Goal: Transaction & Acquisition: Download file/media

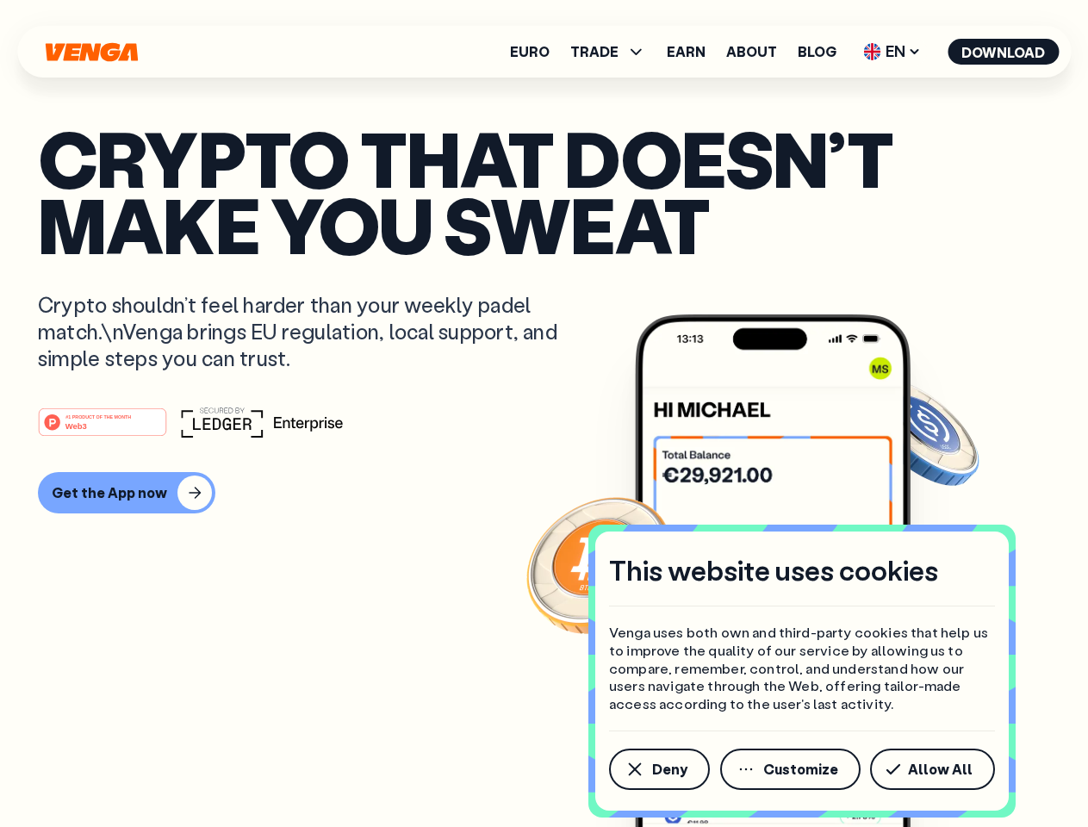
click at [544, 414] on div "#1 PRODUCT OF THE MONTH Web3" at bounding box center [544, 422] width 1012 height 31
click at [658, 769] on span "Deny" at bounding box center [669, 769] width 35 height 14
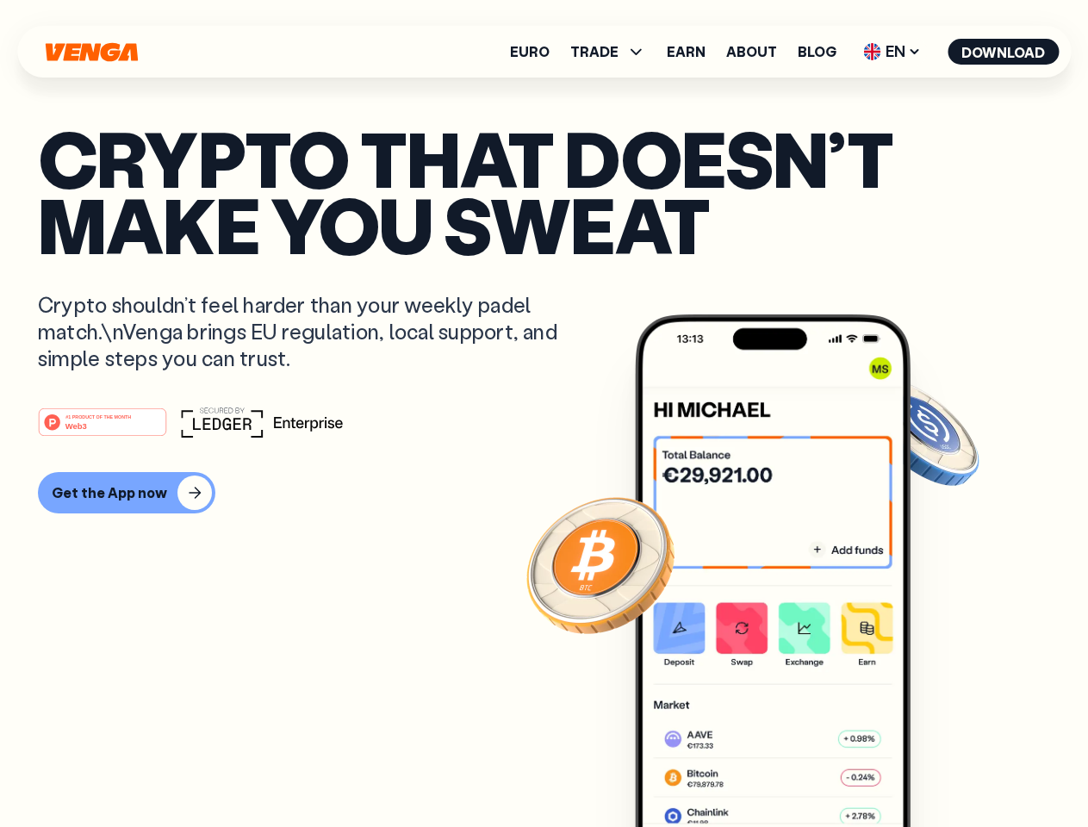
click at [792, 769] on img at bounding box center [773, 602] width 276 height 577
click at [936, 769] on article "Crypto that doesn’t make you sweat Crypto shouldn’t feel harder than your weekl…" at bounding box center [544, 448] width 1012 height 646
click at [613, 52] on span "TRADE" at bounding box center [594, 52] width 48 height 14
click at [893, 52] on span "EN" at bounding box center [892, 52] width 70 height 28
click at [1004, 52] on button "Download" at bounding box center [1003, 52] width 111 height 26
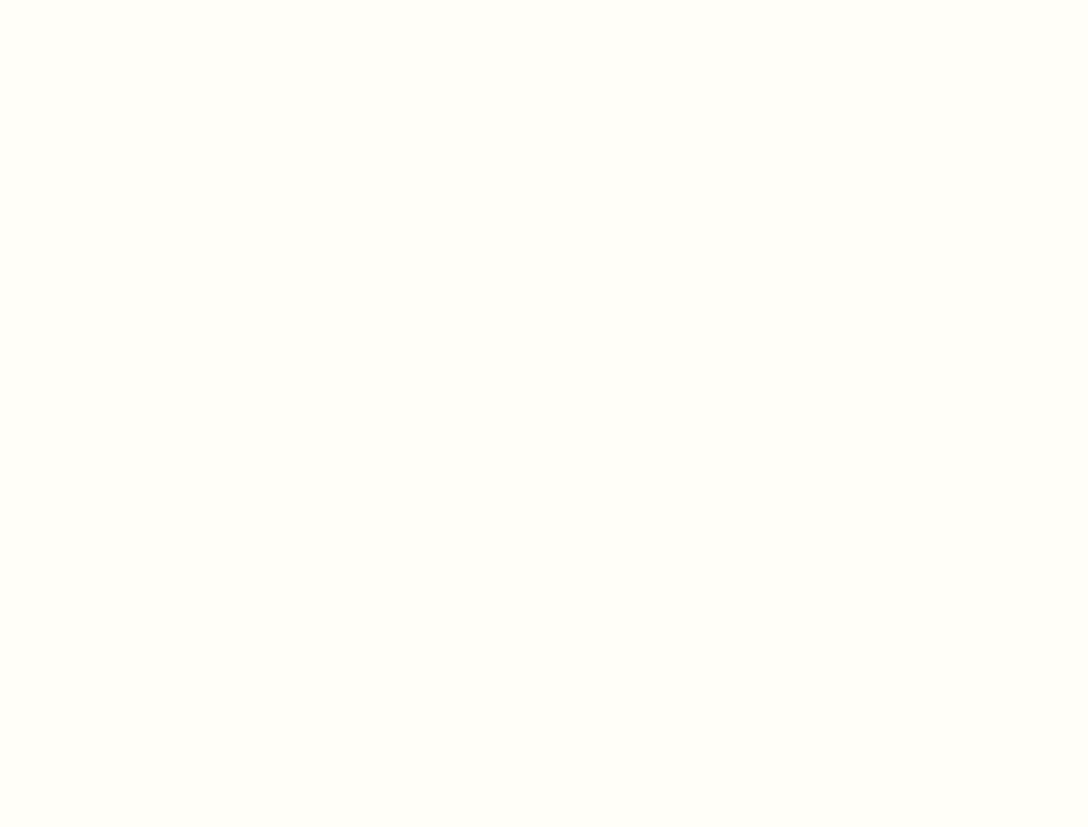
click at [124, 0] on html "This website uses cookies Venga uses both own and third-party cookies that help…" at bounding box center [544, 0] width 1088 height 0
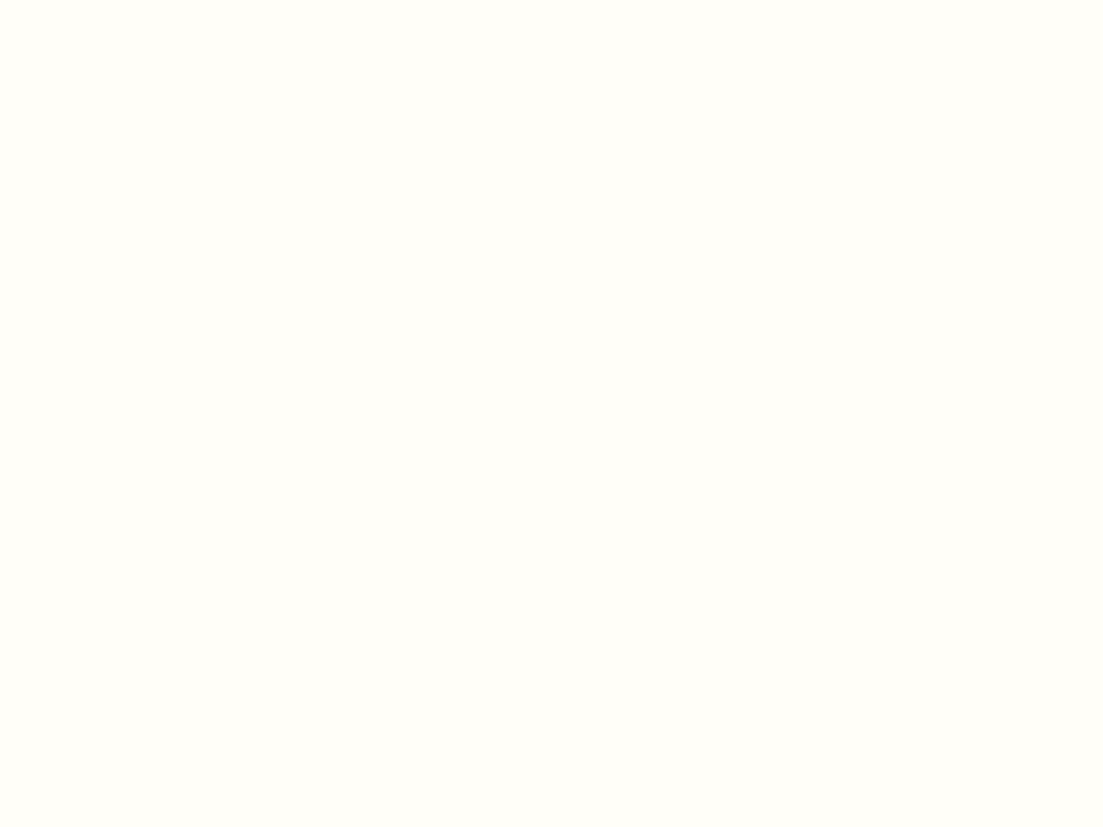
click at [105, 0] on html "This website uses cookies Venga uses both own and third-party cookies that help…" at bounding box center [551, 0] width 1103 height 0
